Goal: Transaction & Acquisition: Purchase product/service

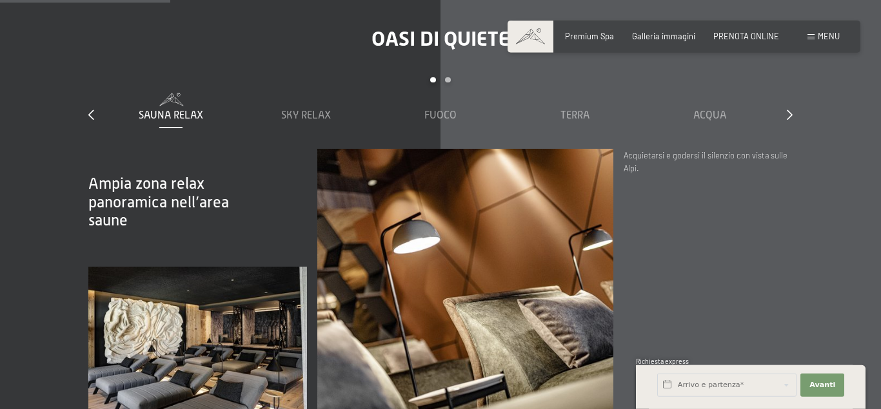
scroll to position [1434, 0]
click at [817, 31] on div "Menu" at bounding box center [823, 37] width 32 height 12
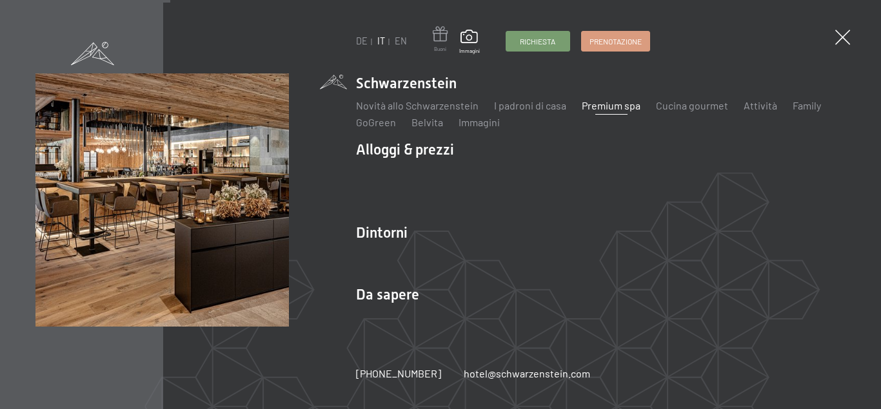
click at [441, 35] on span at bounding box center [440, 35] width 15 height 19
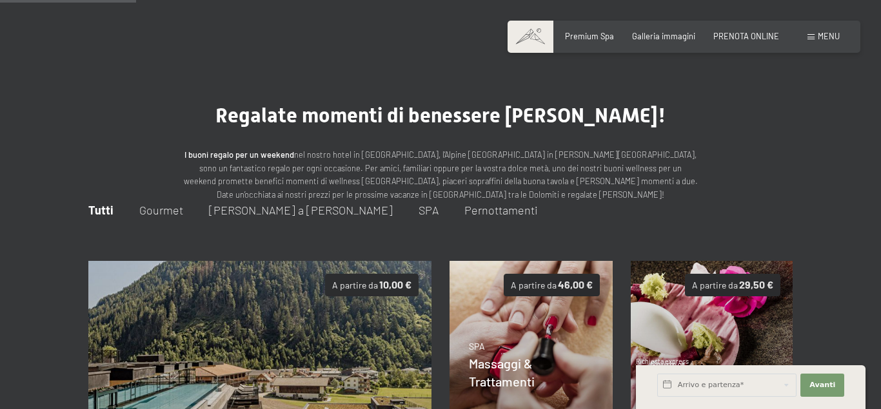
click at [441, 148] on p "I buoni regalo per un weekend nel nostro hotel in [GEOGRAPHIC_DATA], [GEOGRAPHI…" at bounding box center [440, 174] width 516 height 53
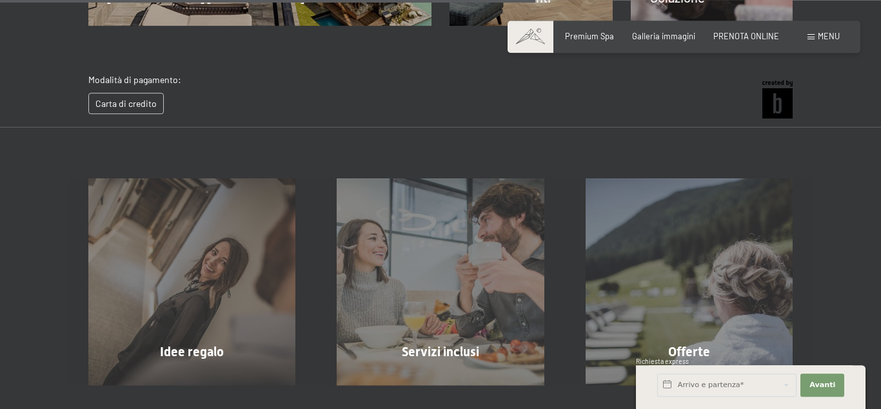
scroll to position [589, 0]
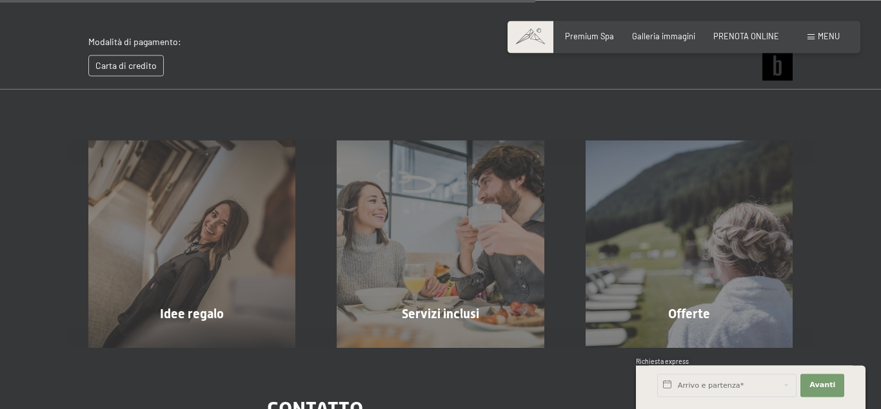
click at [7, 160] on div "Idee regalo mostra altro Servizi inclusi mostra altro Offerte mostra altro" at bounding box center [440, 218] width 881 height 259
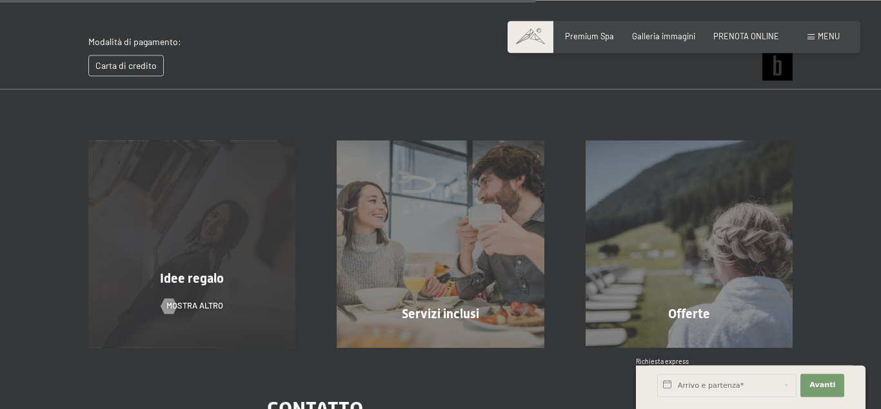
click at [148, 212] on div "Idee regalo mostra altro" at bounding box center [192, 244] width 248 height 207
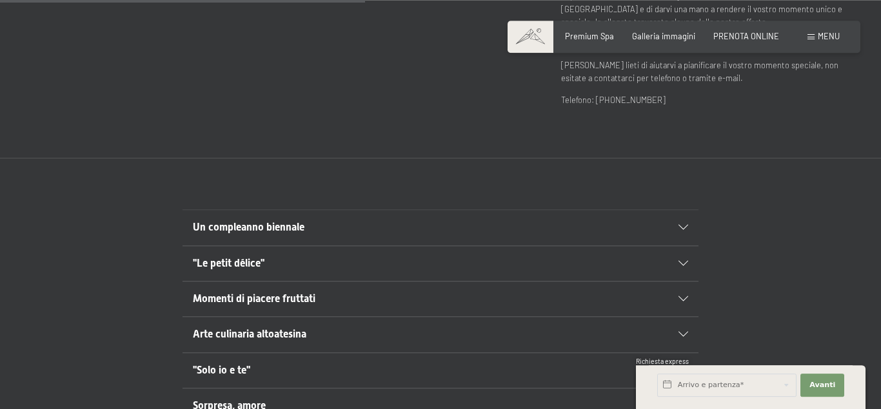
scroll to position [618, 0]
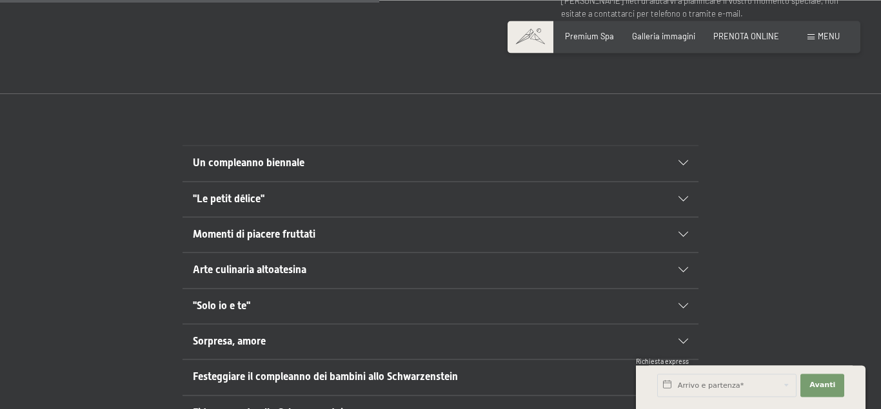
click at [359, 146] on div "Un compleanno biennale" at bounding box center [440, 163] width 495 height 35
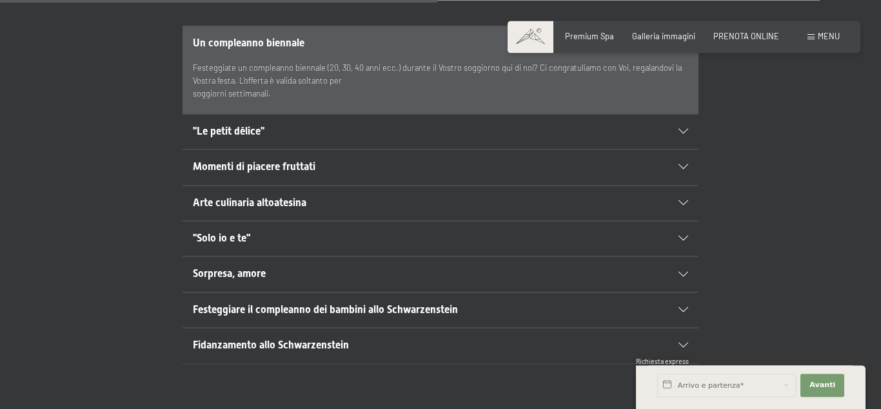
scroll to position [739, 0]
click at [284, 231] on h2 ""Solo io e te"" at bounding box center [415, 238] width 445 height 14
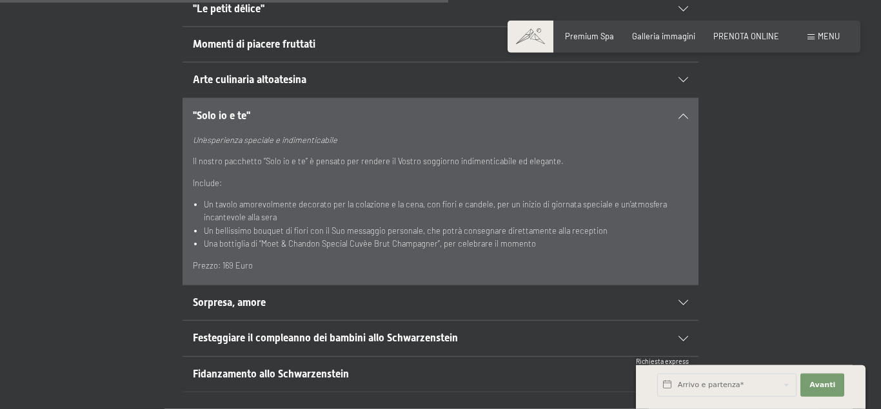
scroll to position [809, 0]
click at [282, 295] on h2 "Sorpresa, amore" at bounding box center [415, 302] width 445 height 14
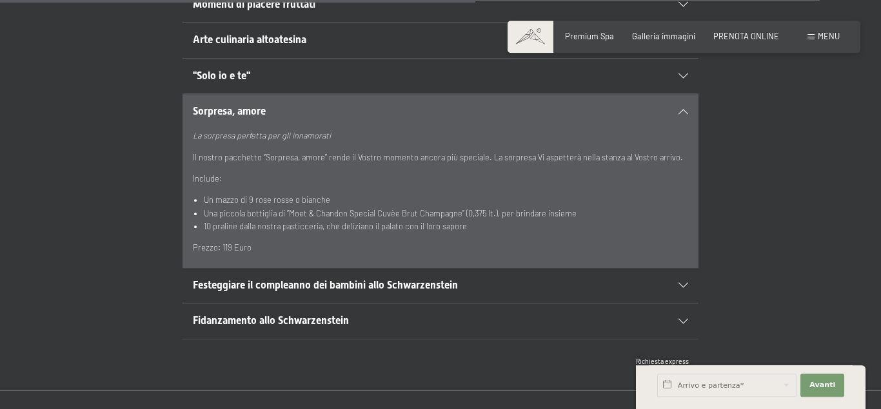
scroll to position [850, 0]
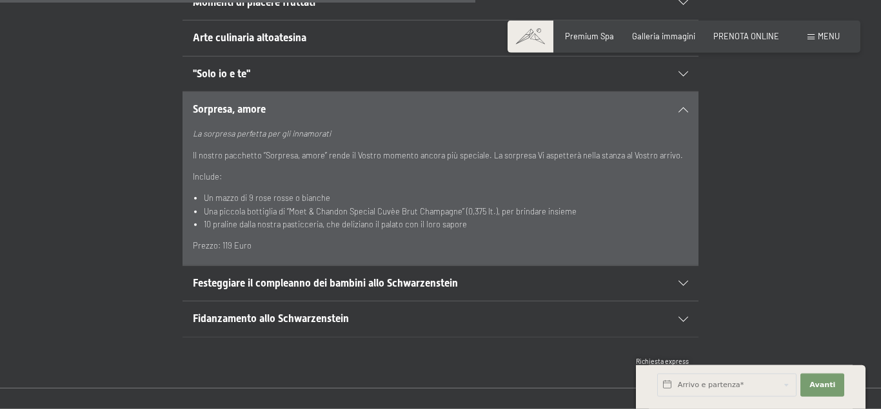
click at [284, 277] on span "Festeggiare il compleanno dei bambini allo Schwarzenstein" at bounding box center [325, 283] width 265 height 12
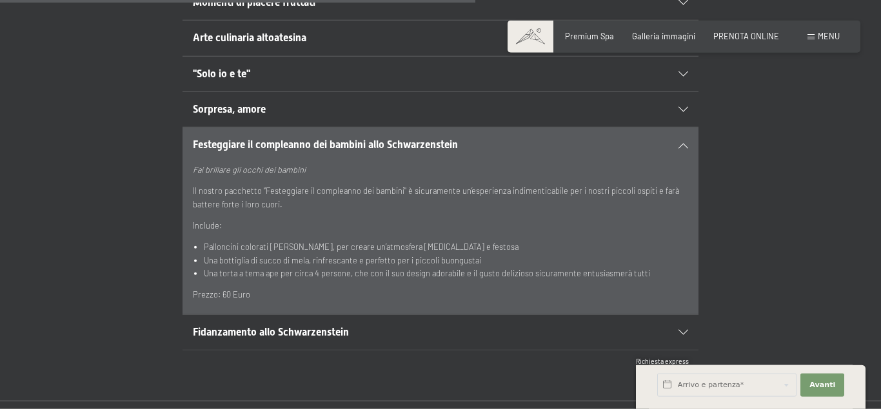
click at [280, 326] on span "Fidanzamento allo Schwarzenstein" at bounding box center [271, 332] width 156 height 12
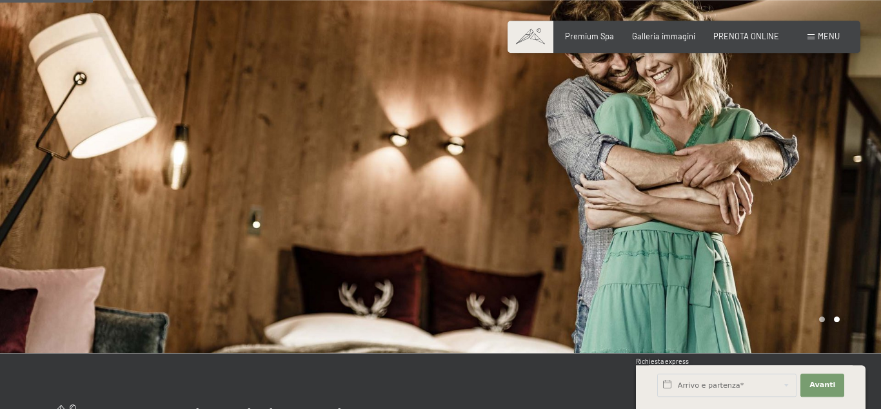
scroll to position [0, 0]
